Goal: Find specific page/section: Find specific page/section

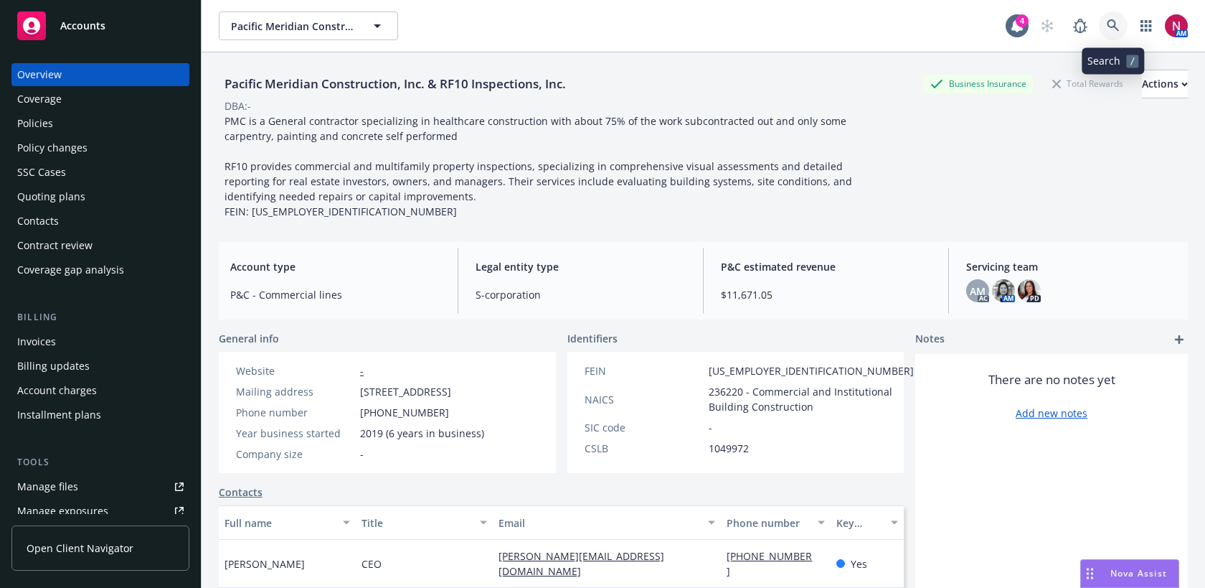
click at [1106, 33] on link at bounding box center [1113, 25] width 29 height 29
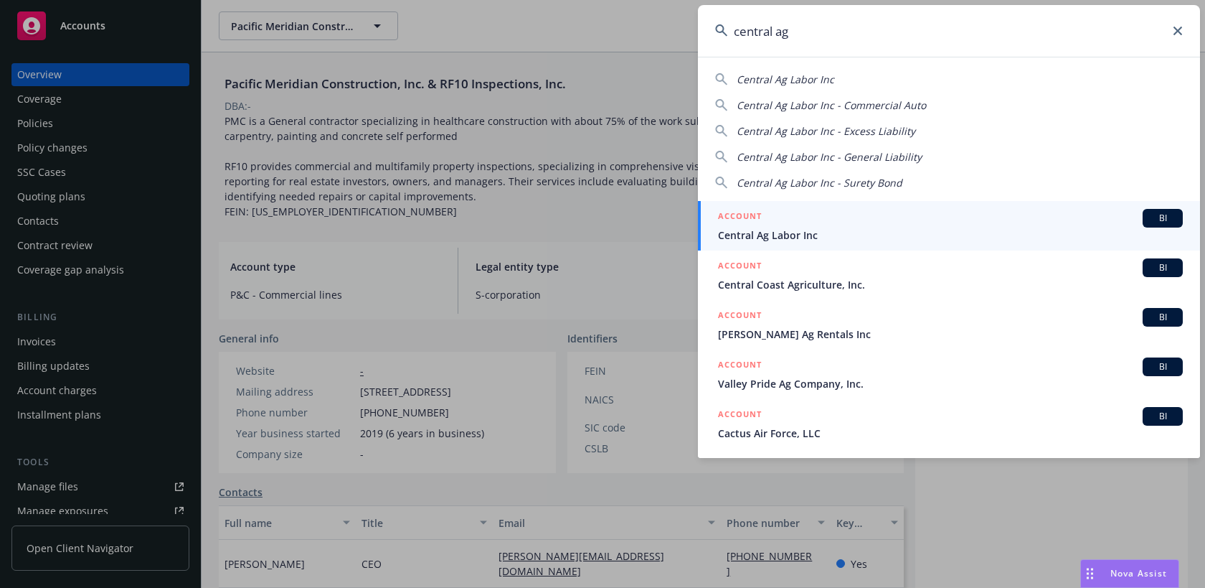
type input "central ag"
click at [937, 220] on div "ACCOUNT BI" at bounding box center [950, 218] width 465 height 19
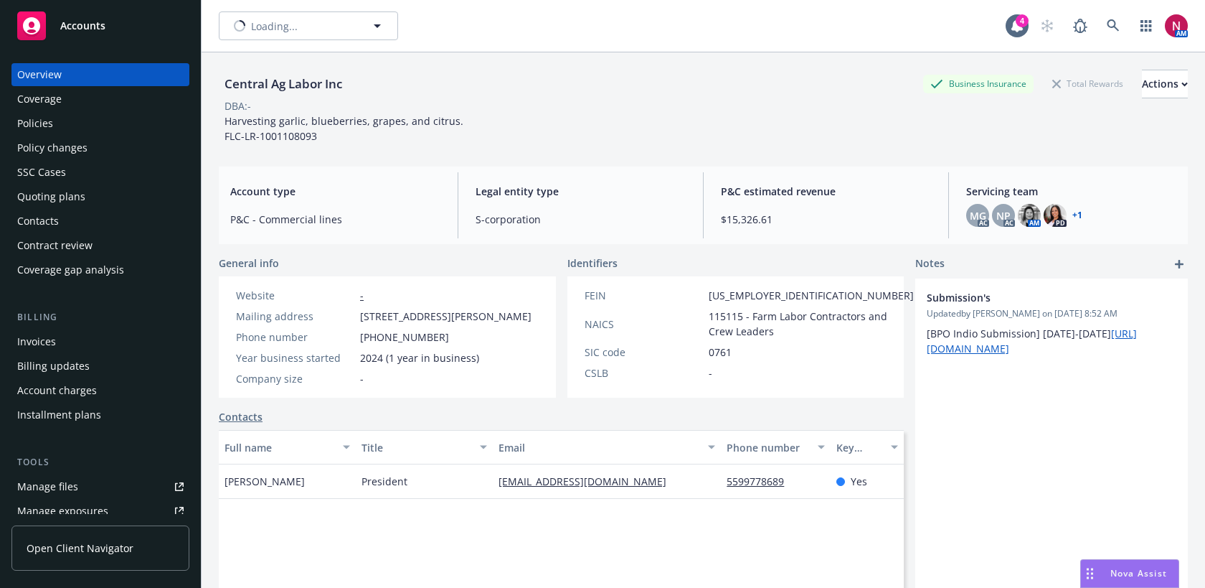
click at [25, 113] on div "Policies" at bounding box center [35, 123] width 36 height 23
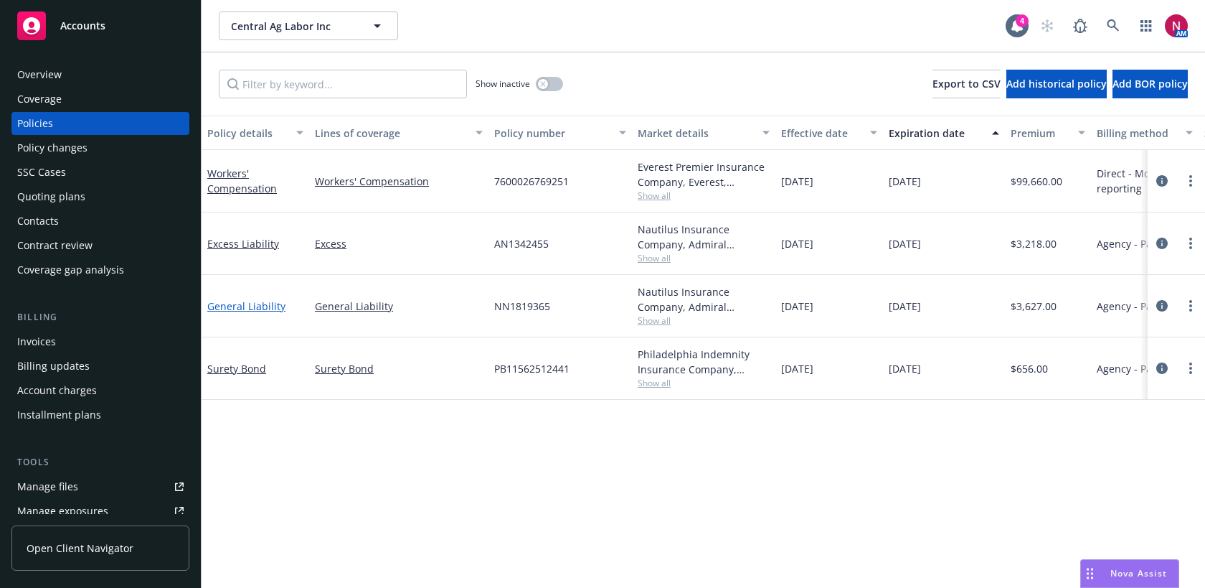
click at [260, 306] on link "General Liability" at bounding box center [246, 306] width 78 height 14
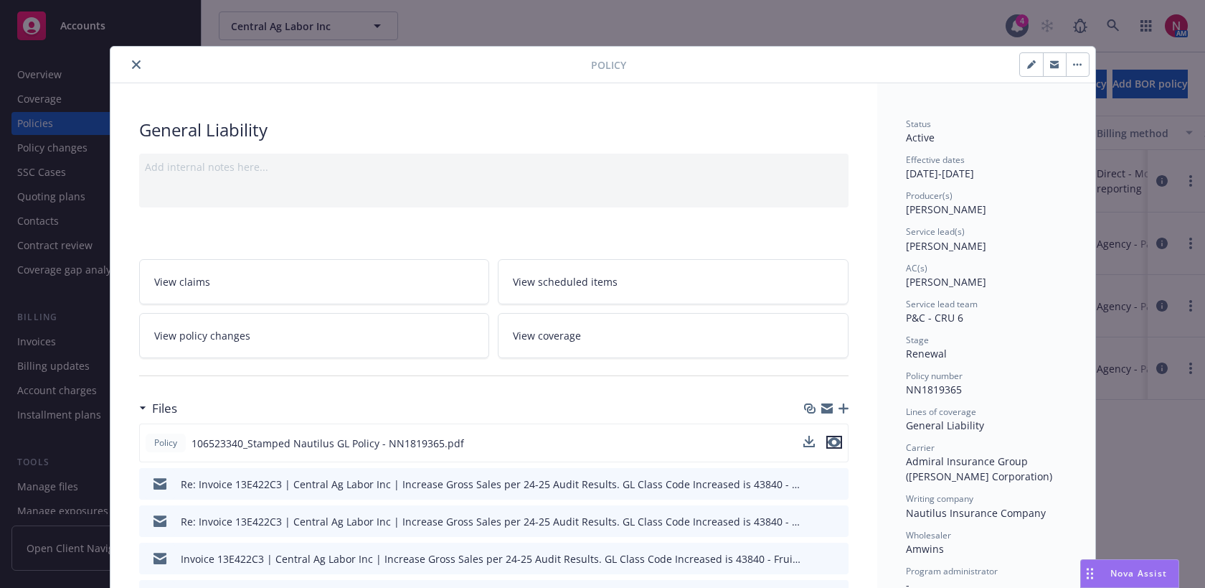
click at [834, 438] on icon "preview file" at bounding box center [834, 442] width 13 height 10
click at [128, 69] on button "close" at bounding box center [136, 64] width 17 height 17
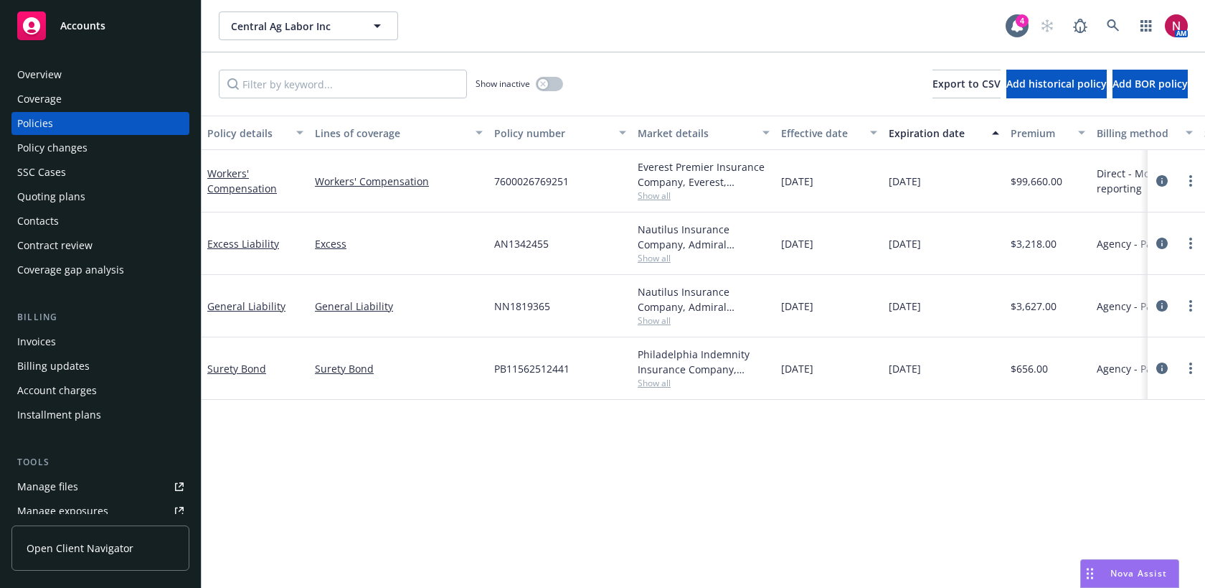
click at [96, 342] on div "Invoices" at bounding box center [100, 341] width 166 height 23
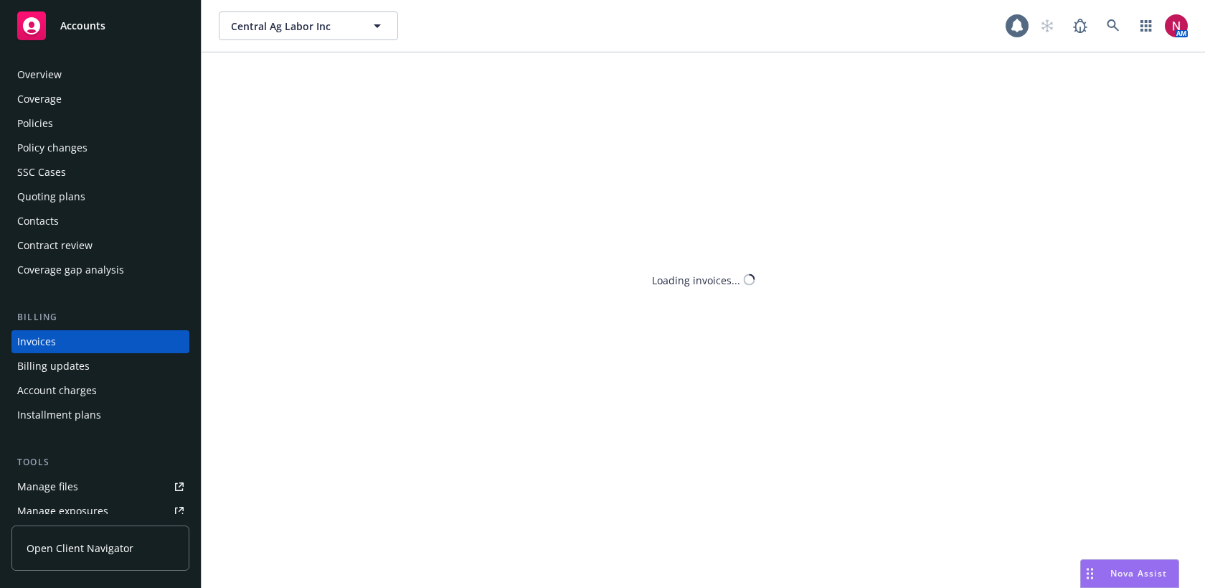
scroll to position [24, 0]
